Goal: Task Accomplishment & Management: Manage account settings

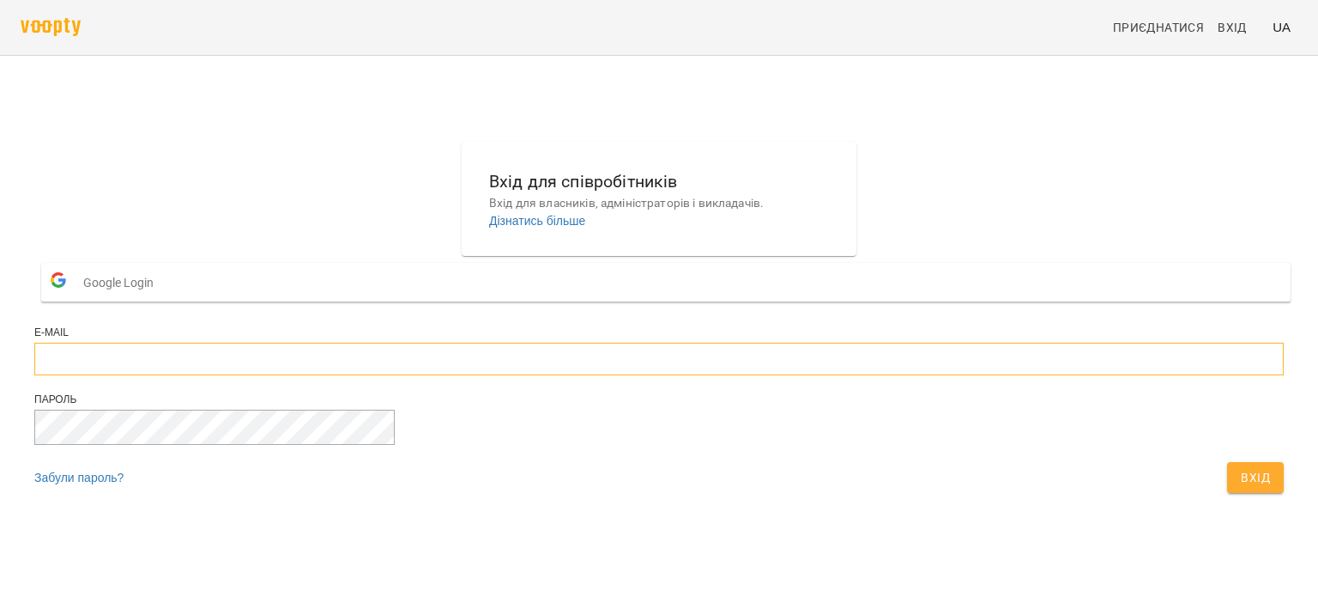
click at [525, 375] on input "email" at bounding box center [659, 358] width 1250 height 33
type input "**********"
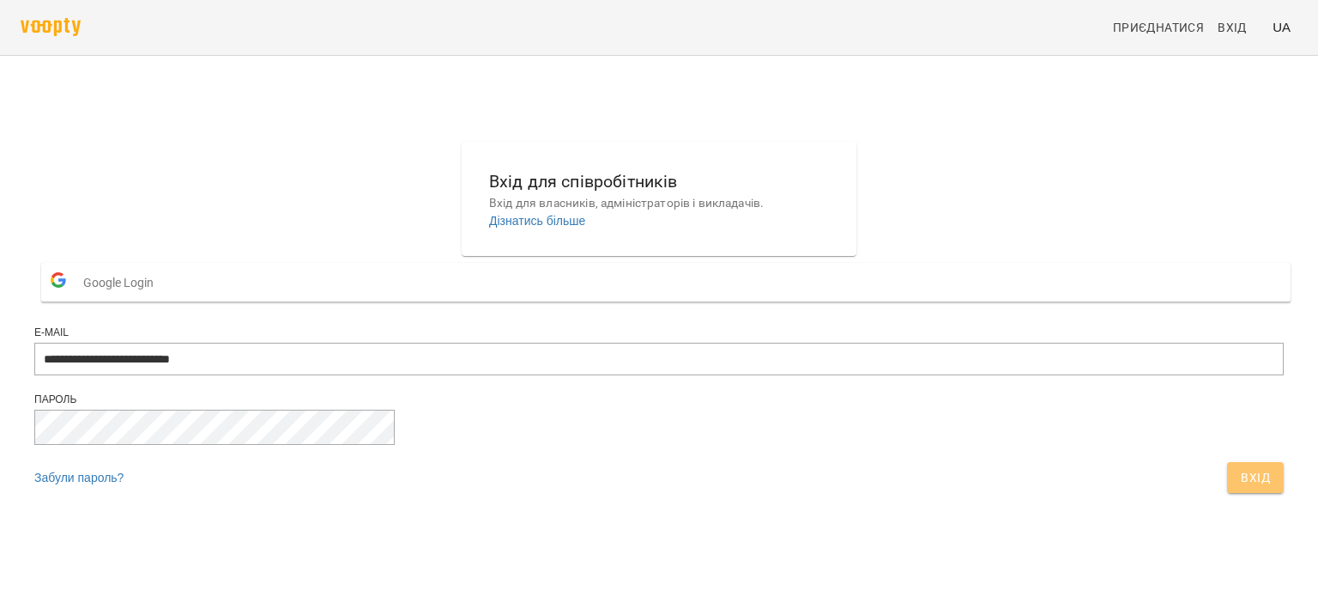
click at [1241, 488] on span "Вхід" at bounding box center [1255, 477] width 29 height 21
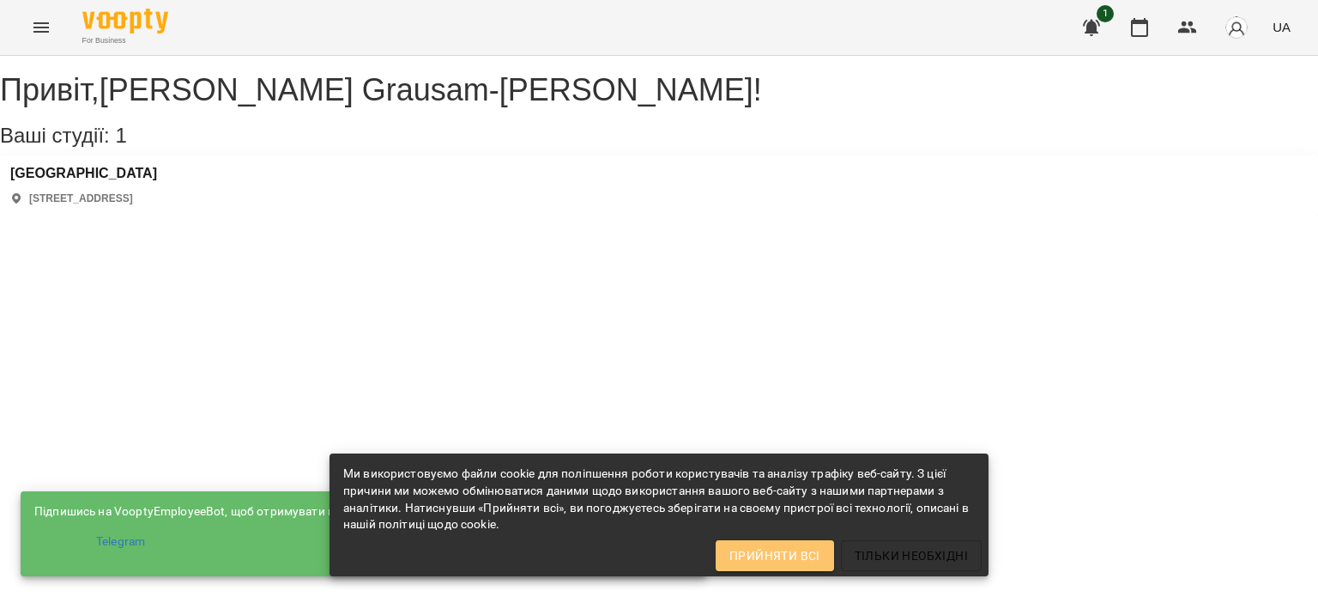
click at [777, 547] on span "Прийняти всі" at bounding box center [775, 555] width 91 height 21
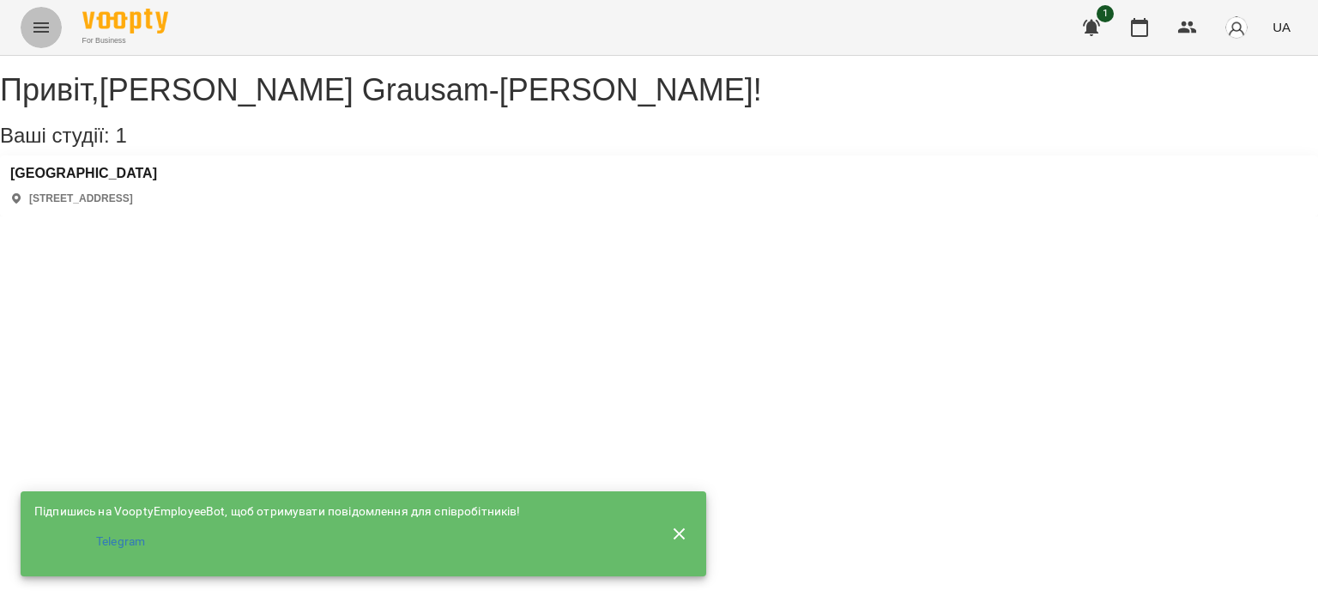
click at [31, 38] on button "Menu" at bounding box center [41, 27] width 41 height 41
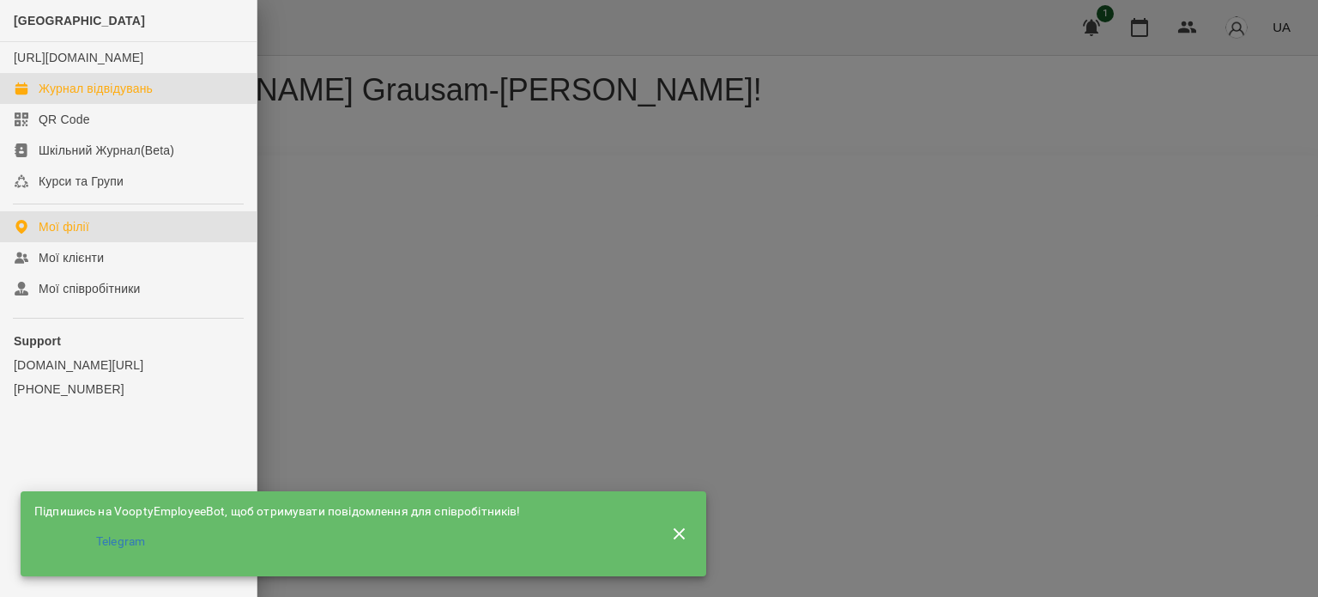
click at [81, 97] on div "Журнал відвідувань" at bounding box center [96, 88] width 114 height 17
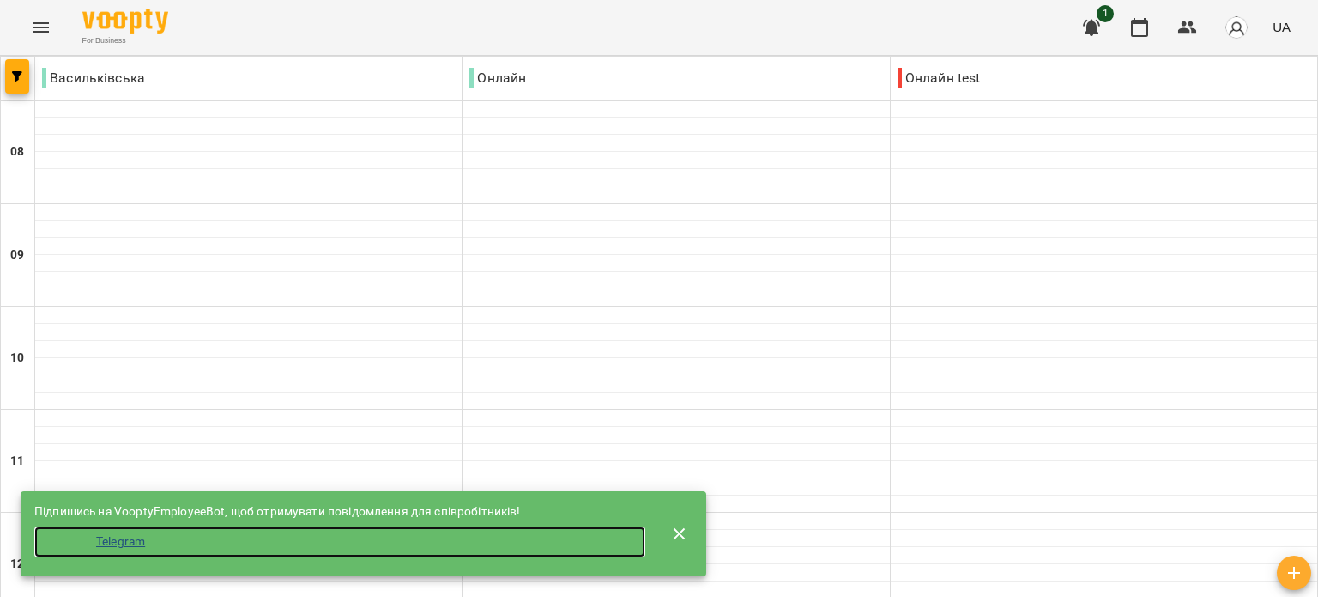
click at [136, 536] on li "Telegram" at bounding box center [339, 541] width 611 height 31
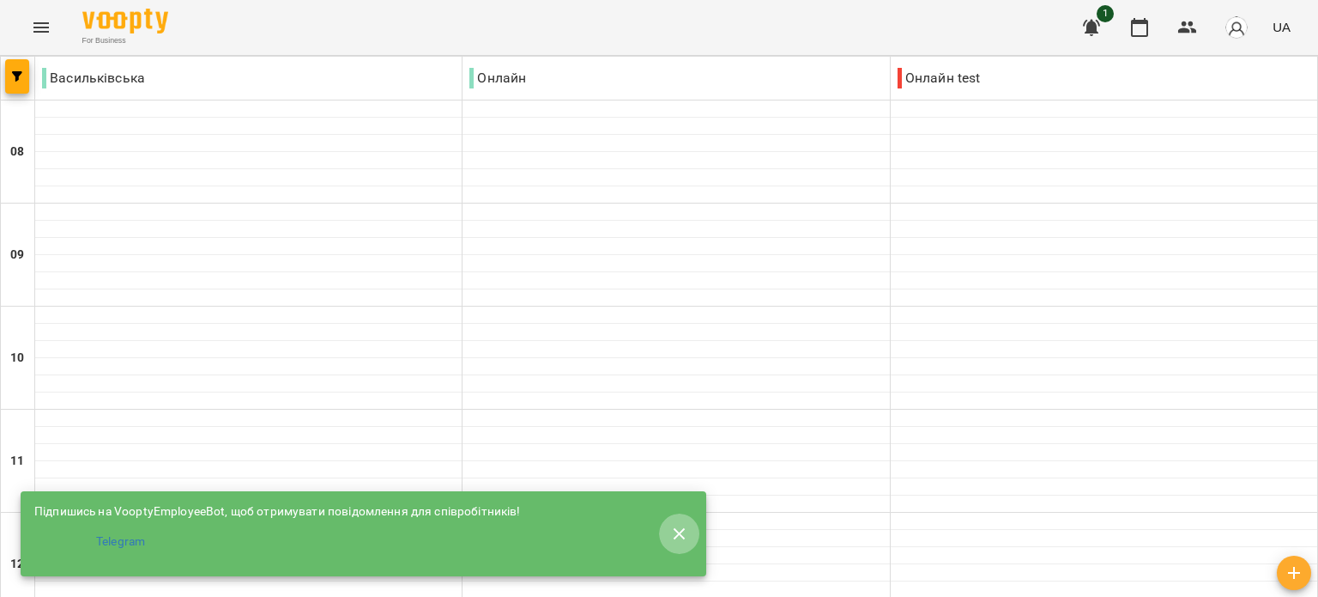
click at [676, 524] on icon "button" at bounding box center [680, 534] width 21 height 21
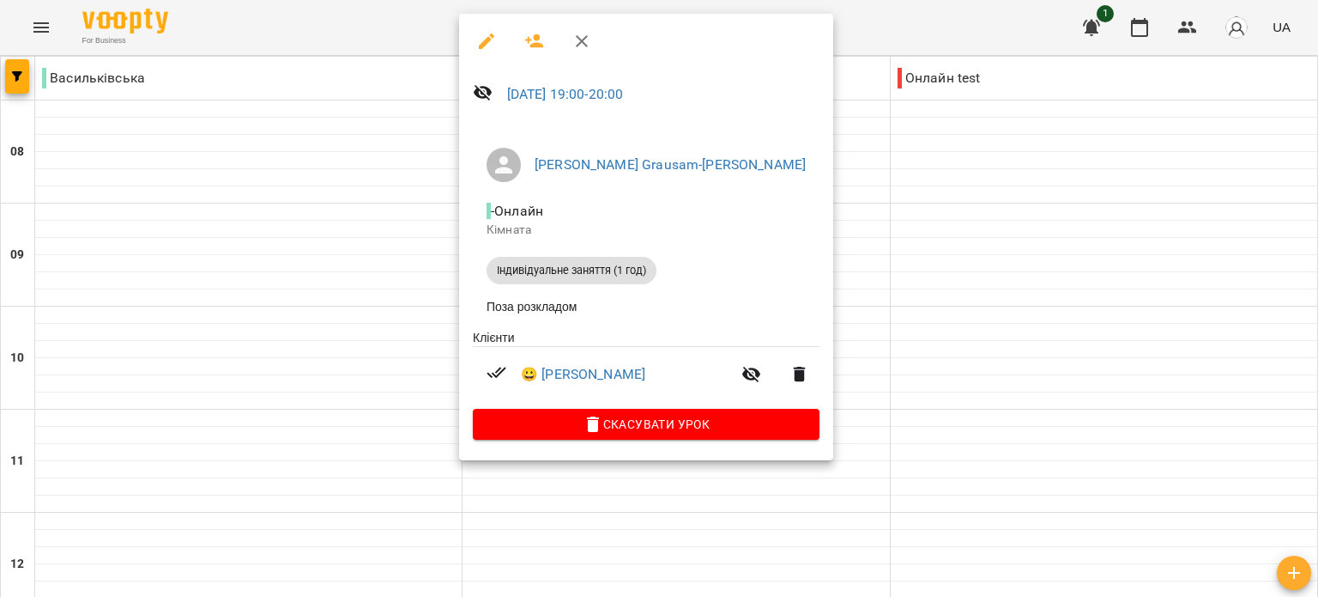
click at [357, 29] on div at bounding box center [659, 298] width 1318 height 597
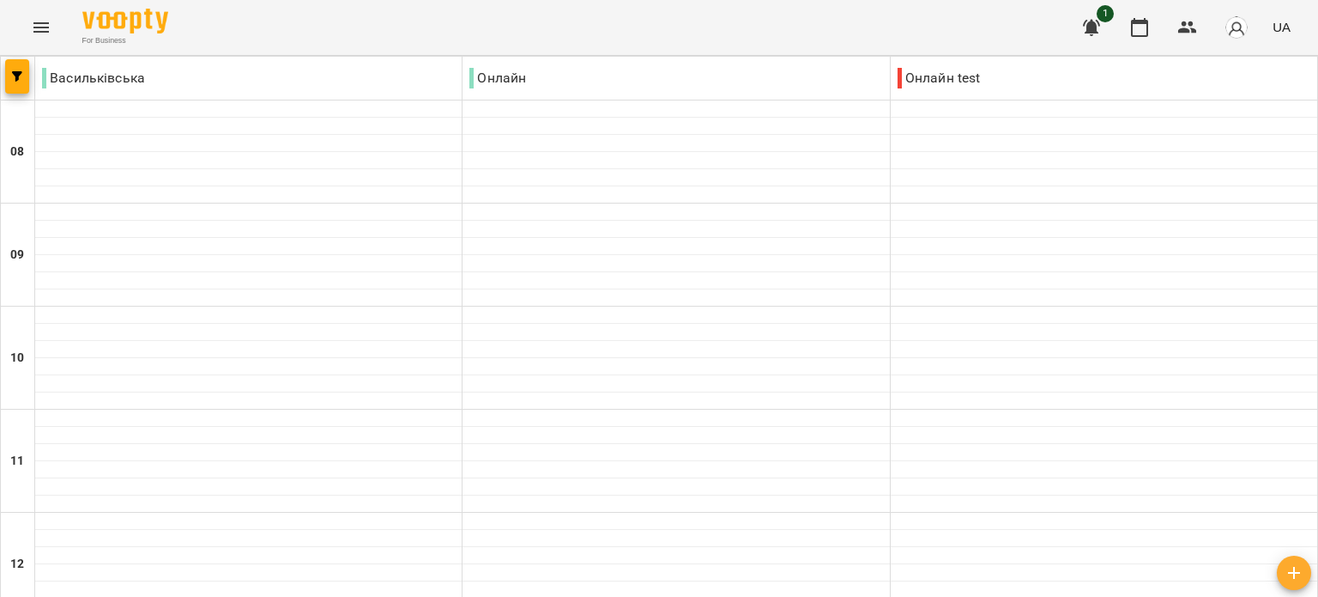
scroll to position [1162, 0]
click at [1099, 30] on icon "button" at bounding box center [1092, 27] width 21 height 21
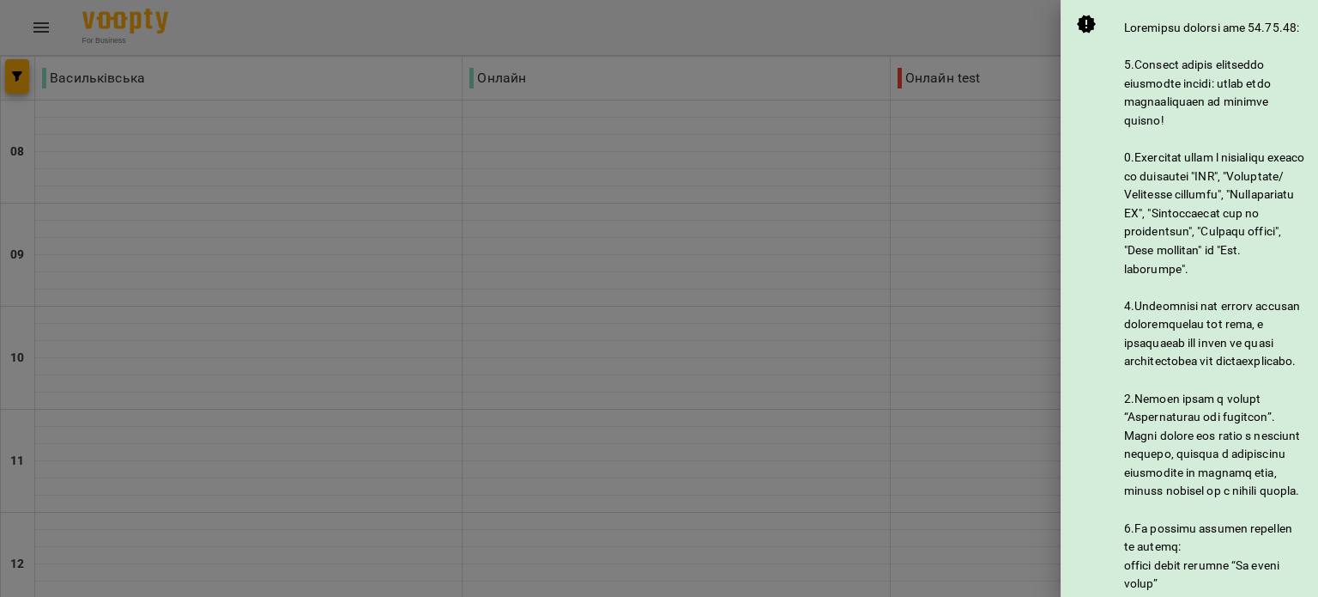
click at [1012, 95] on div at bounding box center [659, 298] width 1318 height 597
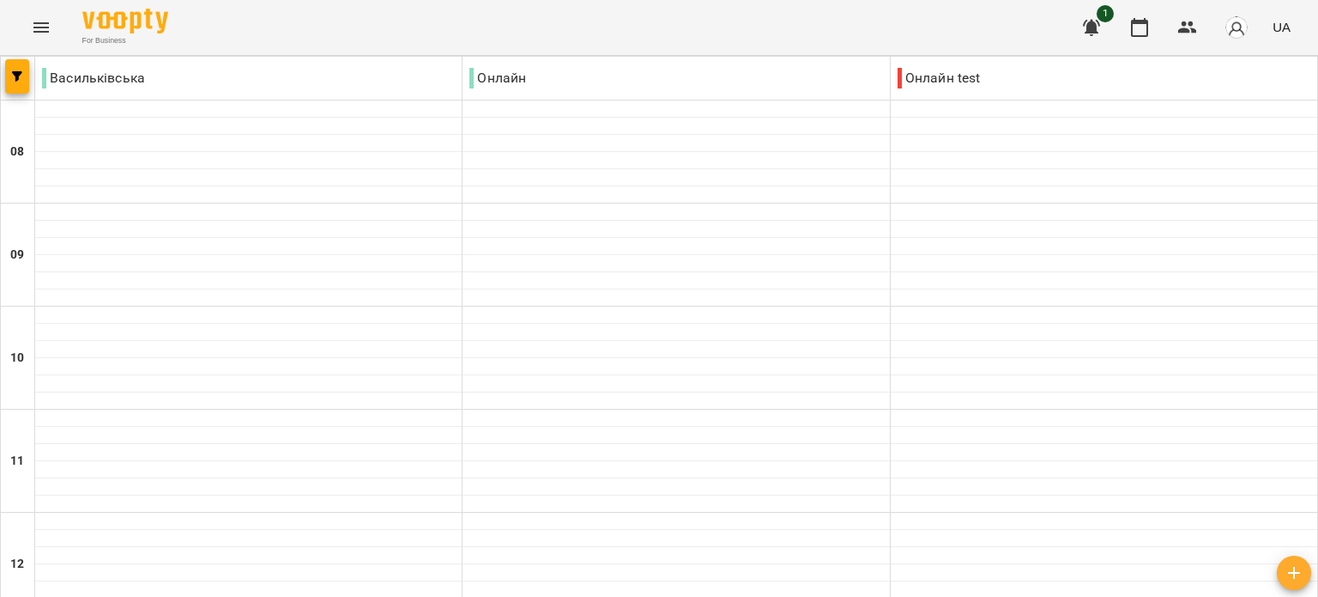
scroll to position [984, 0]
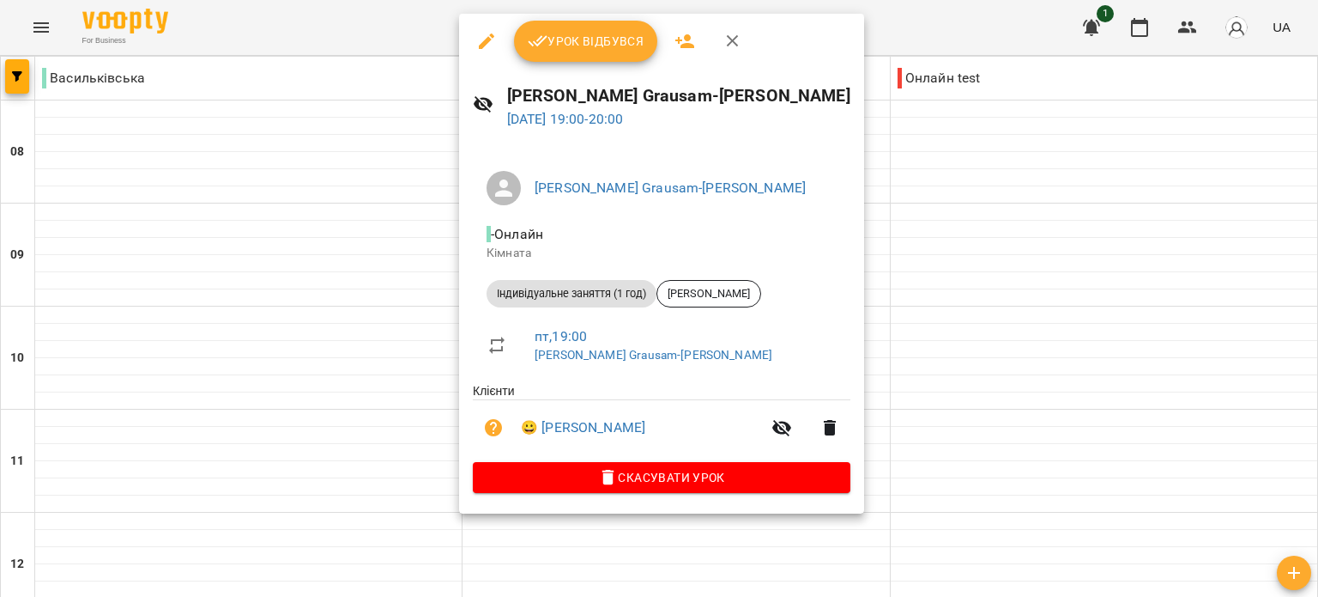
click at [732, 47] on icon "button" at bounding box center [733, 41] width 21 height 21
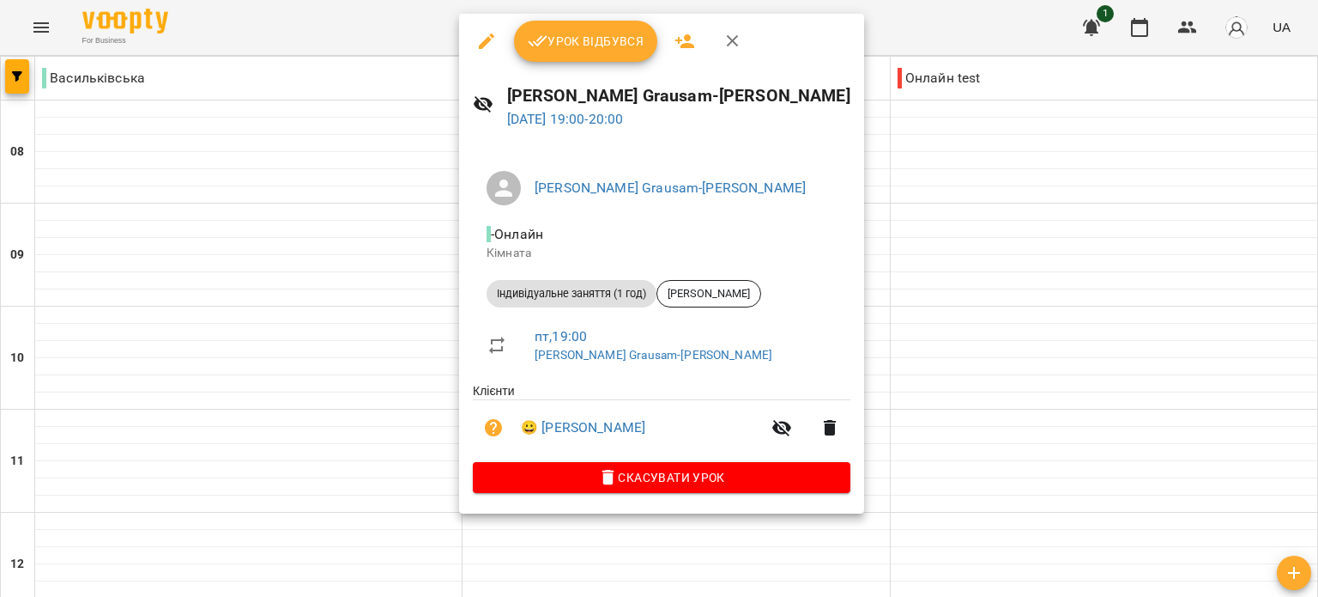
click at [344, 19] on div at bounding box center [659, 298] width 1318 height 597
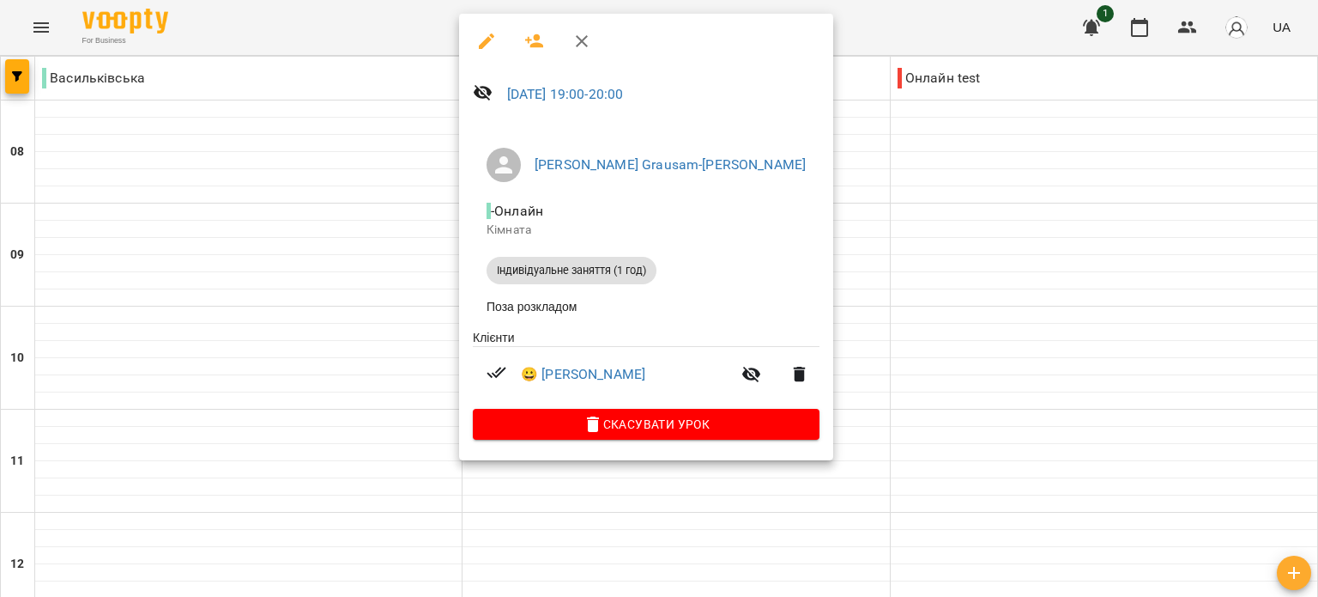
click at [410, 142] on div at bounding box center [659, 298] width 1318 height 597
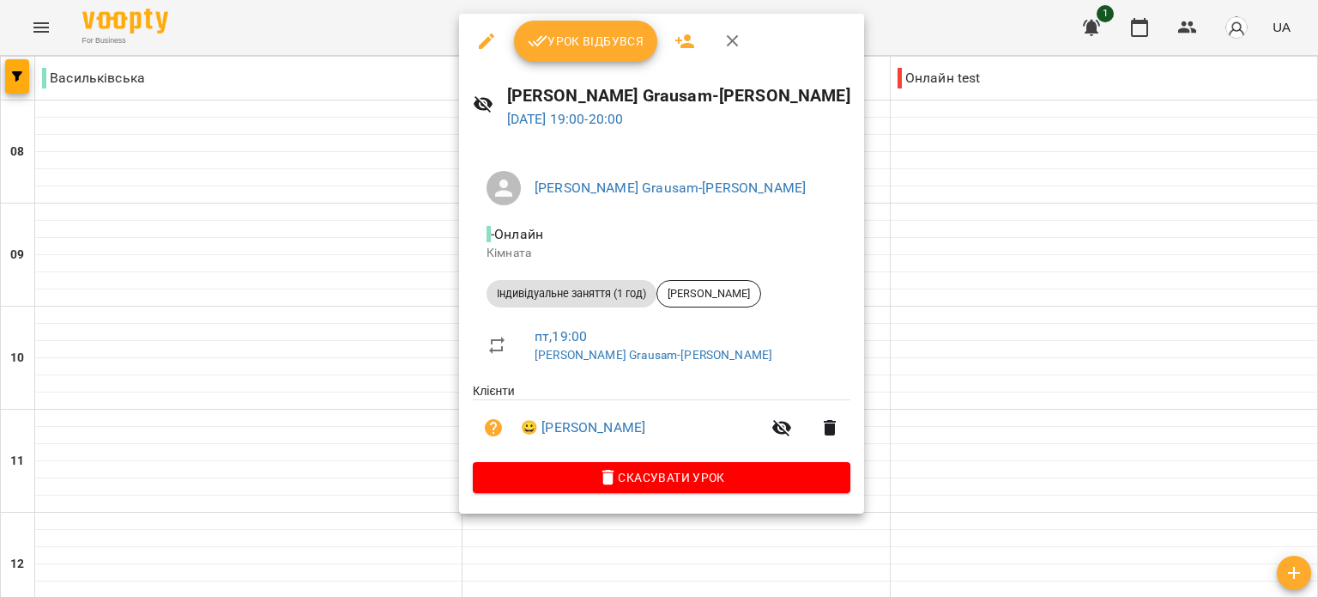
click at [354, 30] on div at bounding box center [659, 298] width 1318 height 597
